Goal: Use online tool/utility: Use online tool/utility

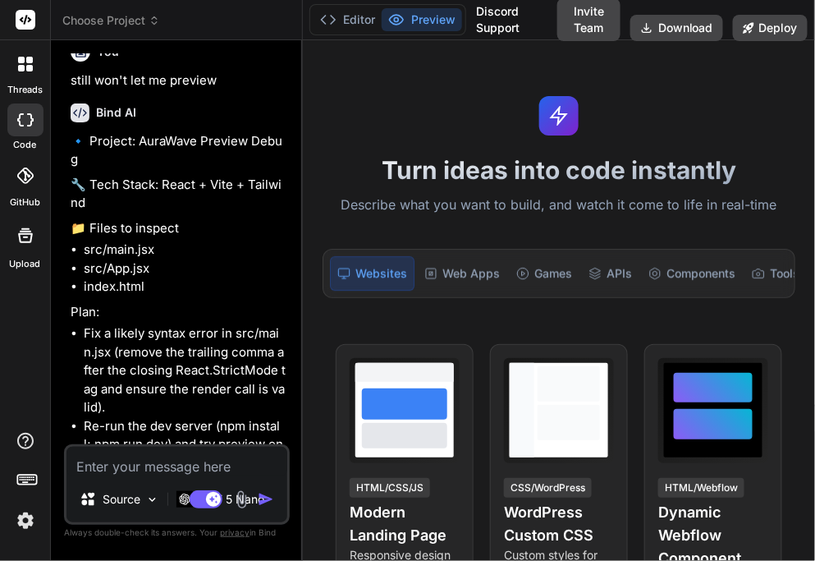
click at [127, 21] on span "Choose Project" at bounding box center [111, 20] width 98 height 16
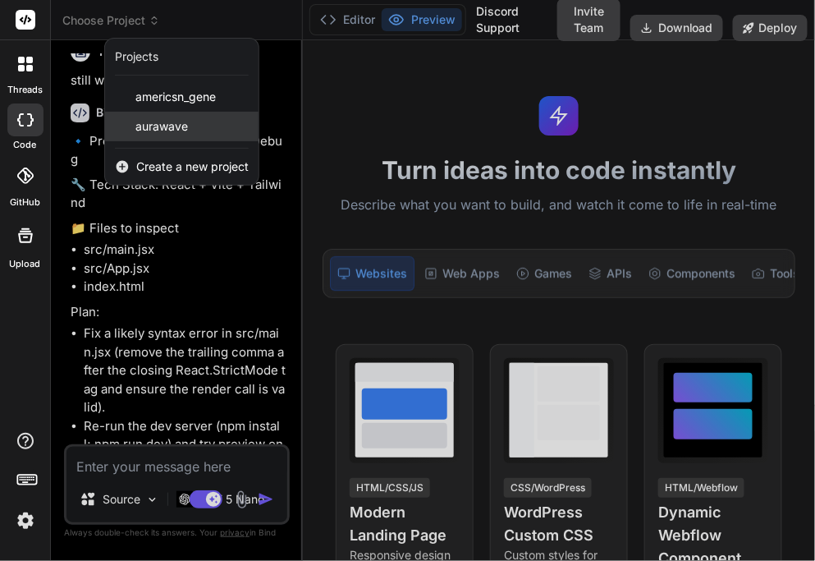
click at [167, 122] on span "aurawave" at bounding box center [161, 126] width 53 height 16
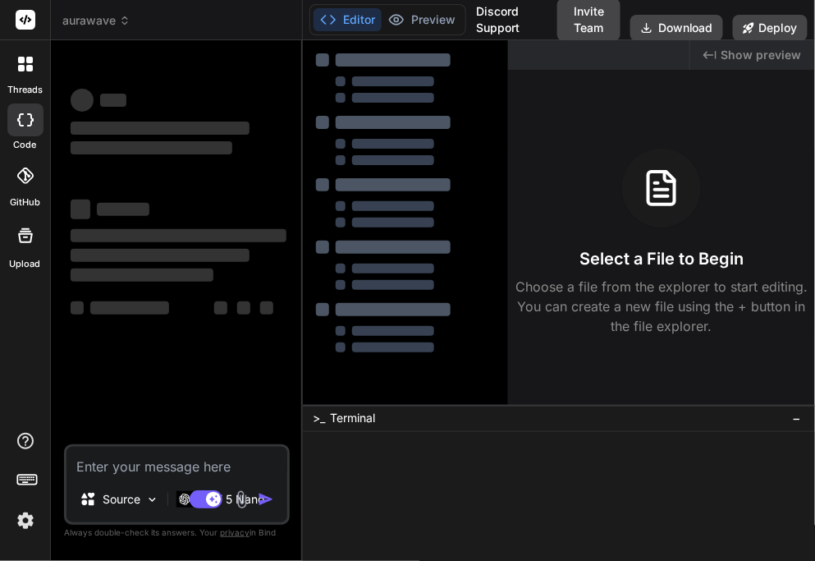
type textarea "x"
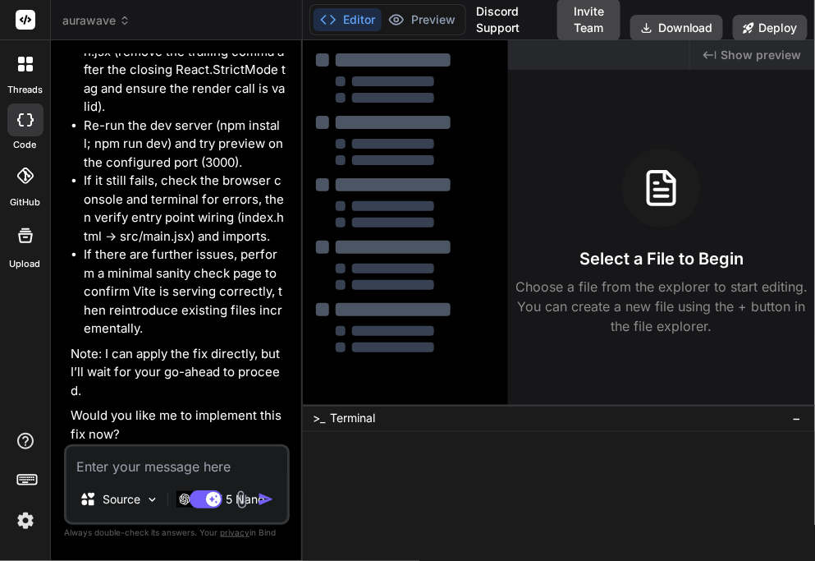
scroll to position [4364, 0]
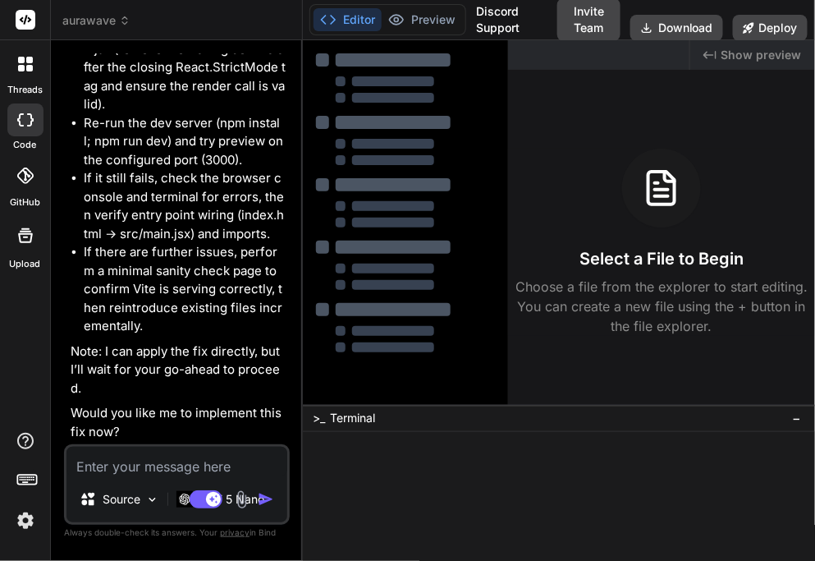
click at [152, 460] on textarea at bounding box center [177, 462] width 221 height 30
type textarea "y"
type textarea "x"
type textarea "ye"
type textarea "x"
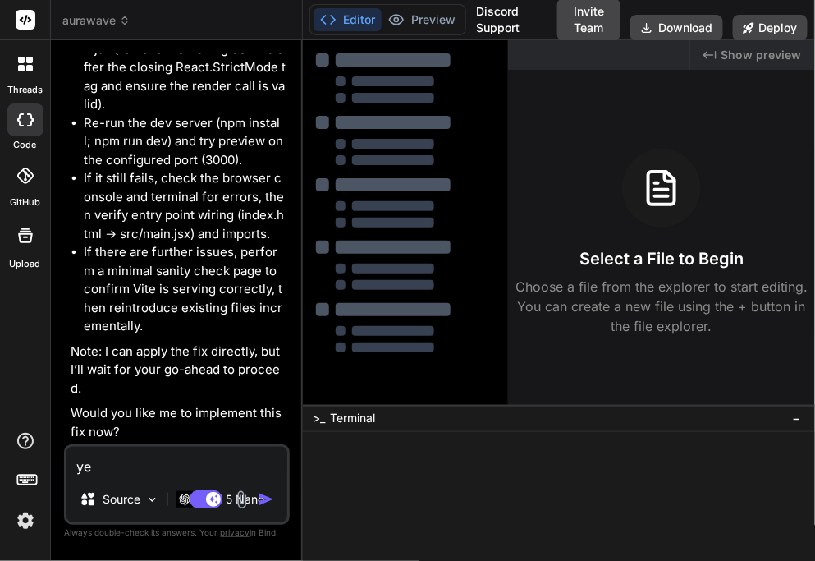
type textarea "yes"
type textarea "x"
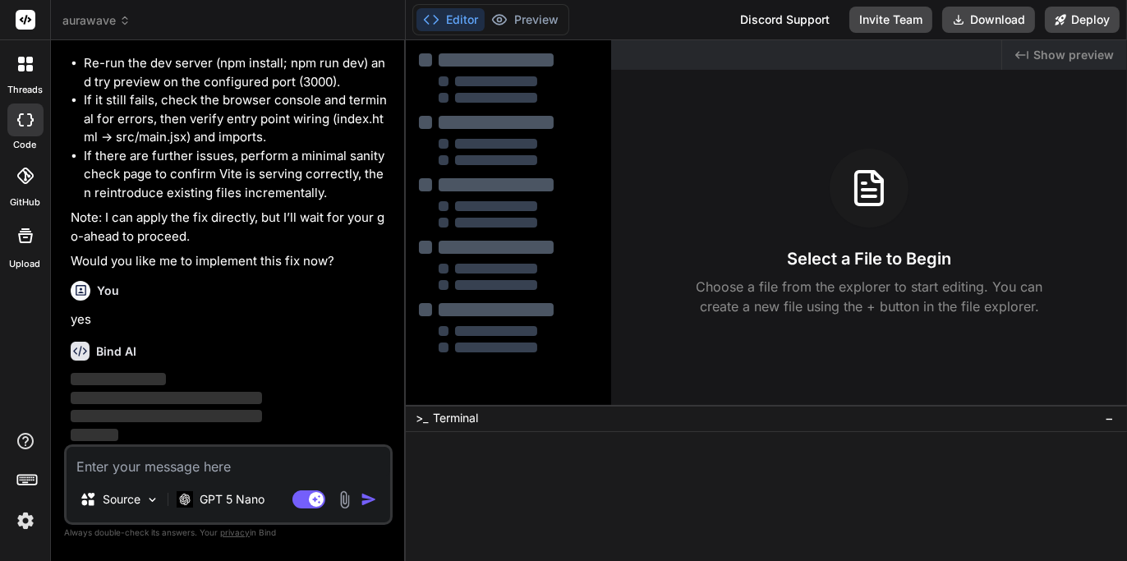
scroll to position [3606, 0]
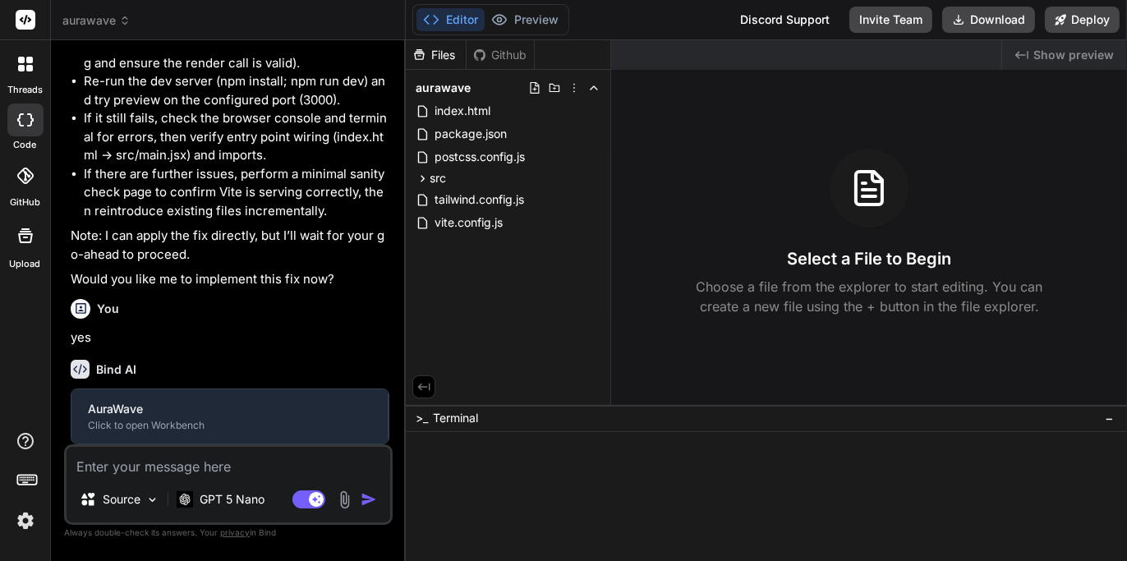
type textarea "x"
